Goal: Navigation & Orientation: Find specific page/section

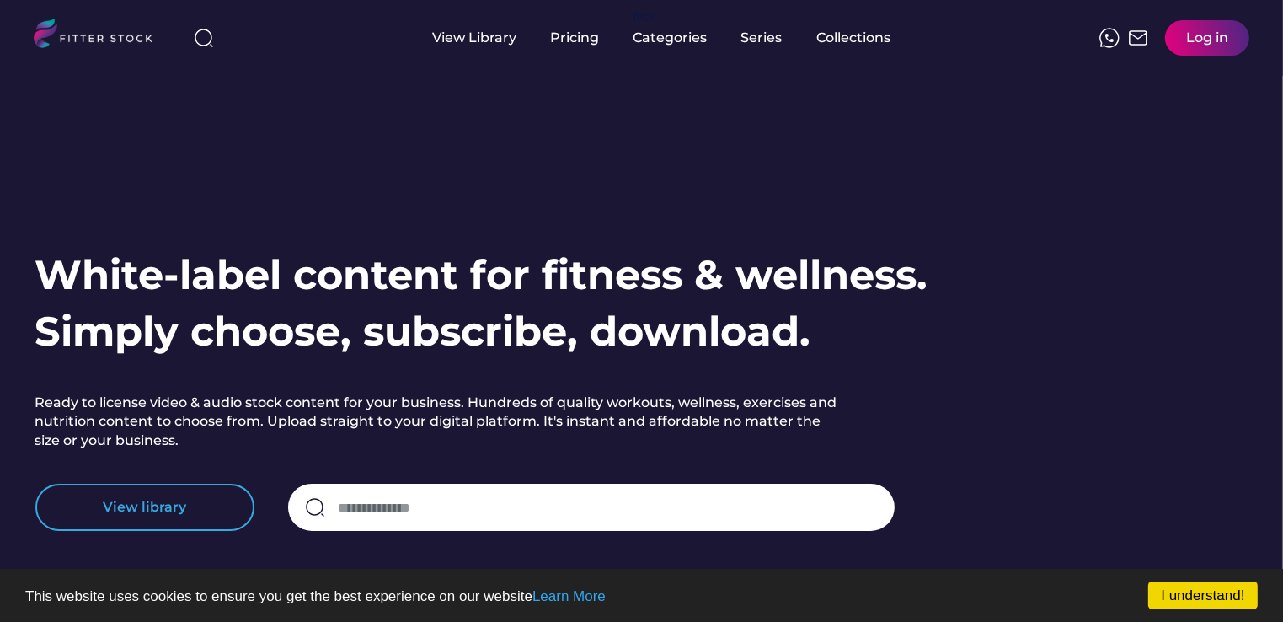
click at [177, 508] on button "View library" at bounding box center [144, 506] width 219 height 47
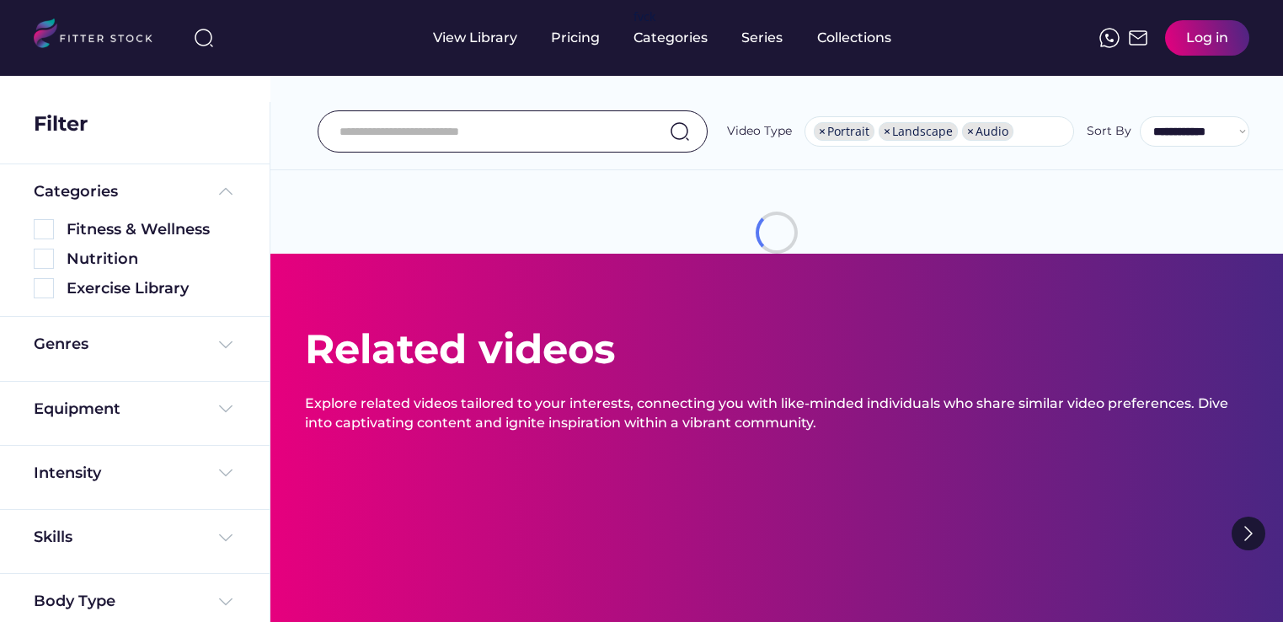
select select "**********"
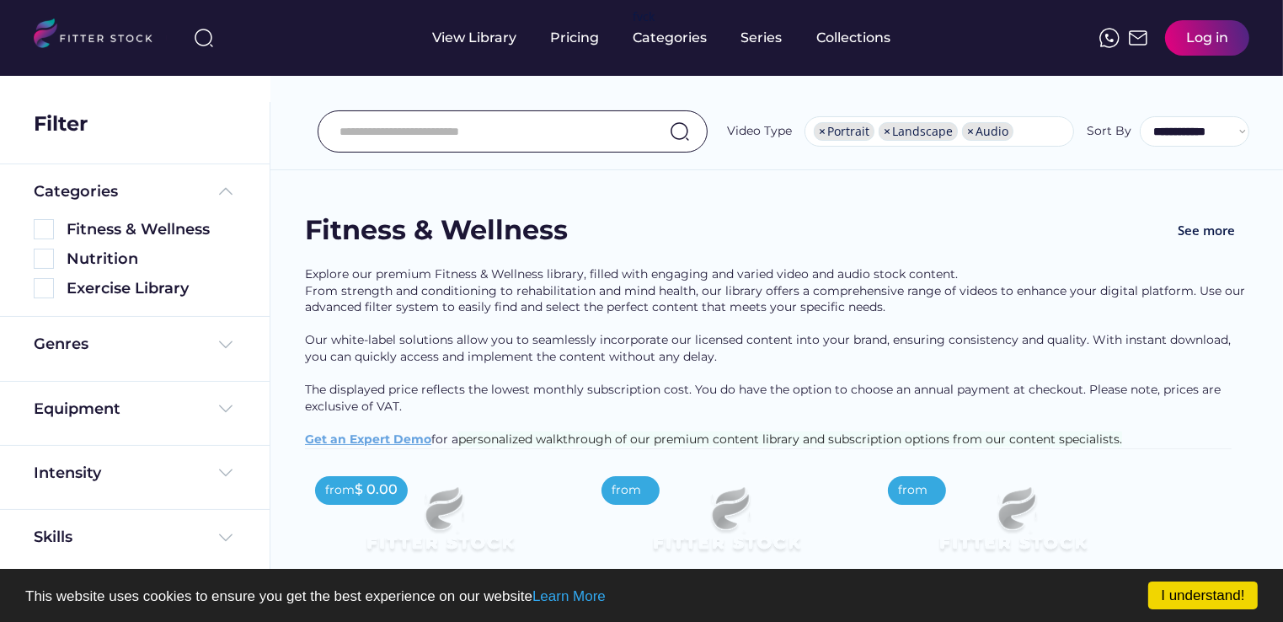
drag, startPoint x: 1281, startPoint y: 184, endPoint x: 1267, endPoint y: 274, distance: 91.3
click at [1282, 268] on html "I understand! This website uses cookies to ensure you get the best experience o…" at bounding box center [641, 311] width 1283 height 622
click at [37, 230] on img at bounding box center [44, 229] width 20 height 20
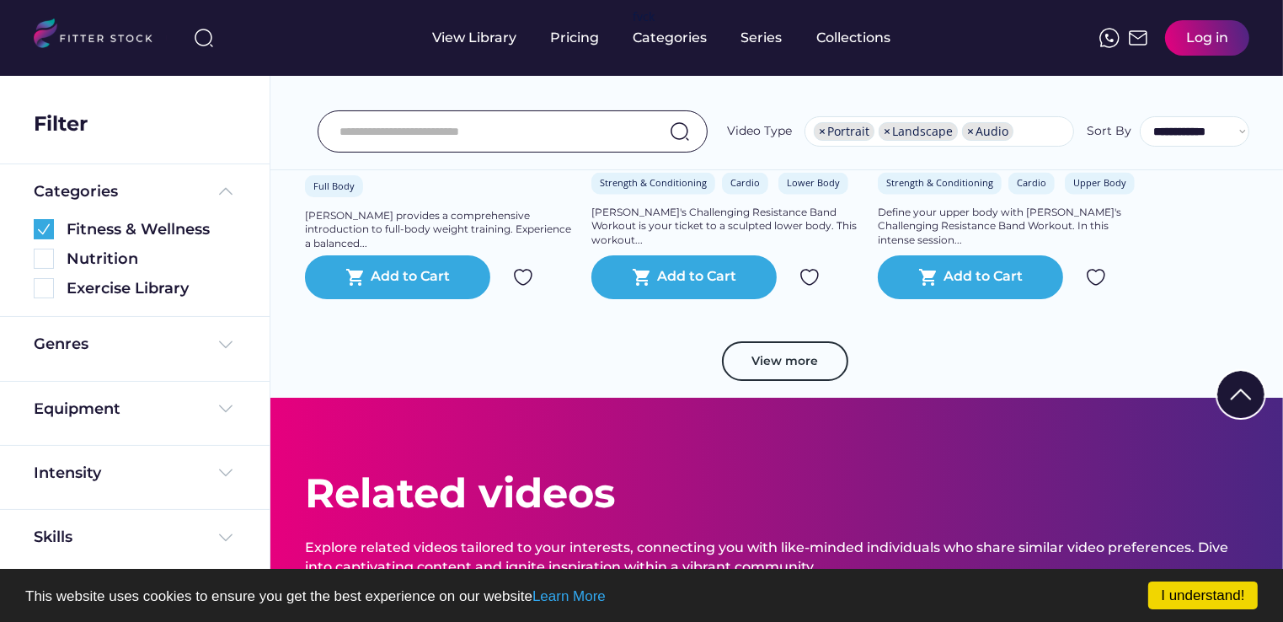
scroll to position [3239, 0]
